Goal: Transaction & Acquisition: Purchase product/service

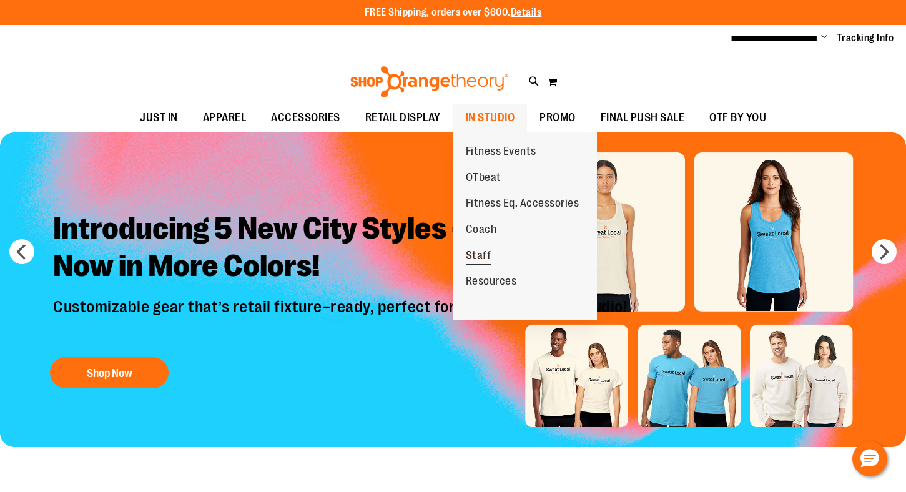
click at [481, 255] on span "Staff" at bounding box center [479, 257] width 26 height 16
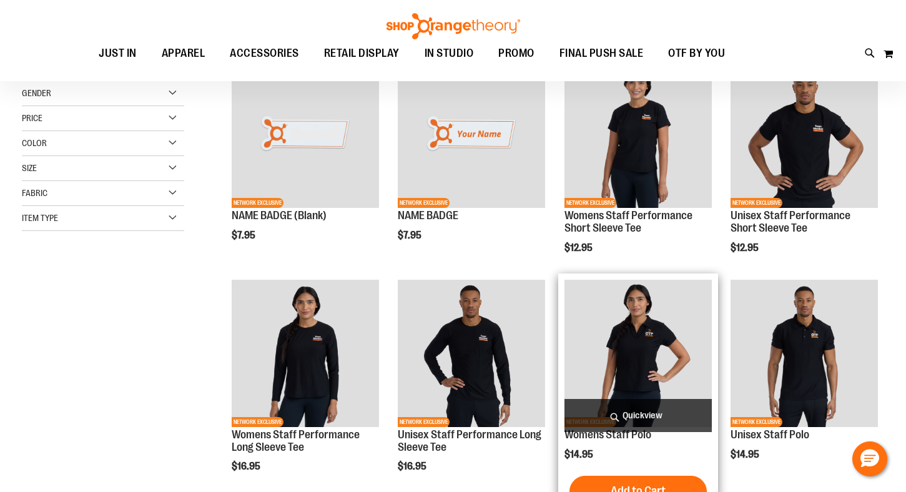
scroll to position [31, 0]
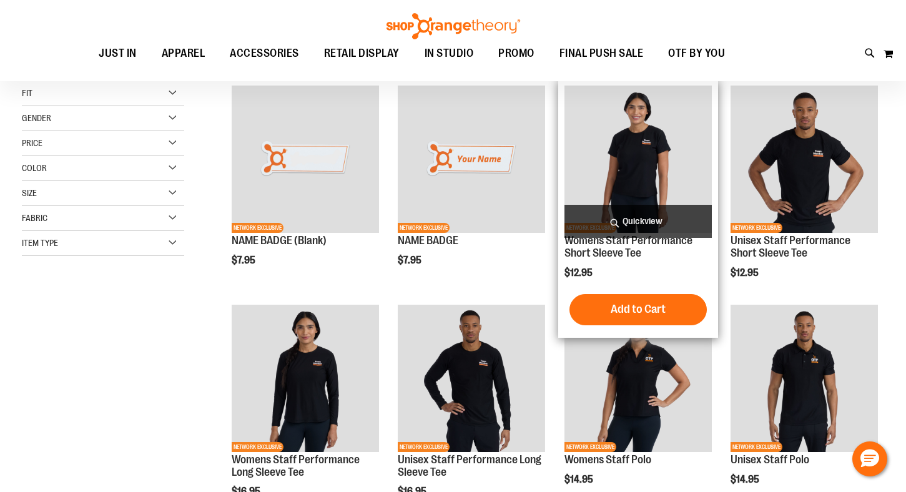
click at [638, 165] on img "product" at bounding box center [637, 159] width 147 height 147
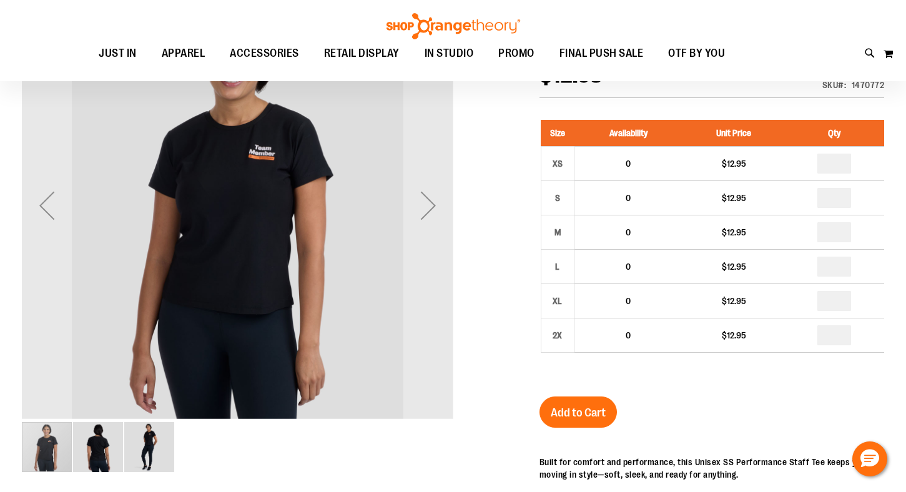
scroll to position [388, 0]
